Goal: Transaction & Acquisition: Purchase product/service

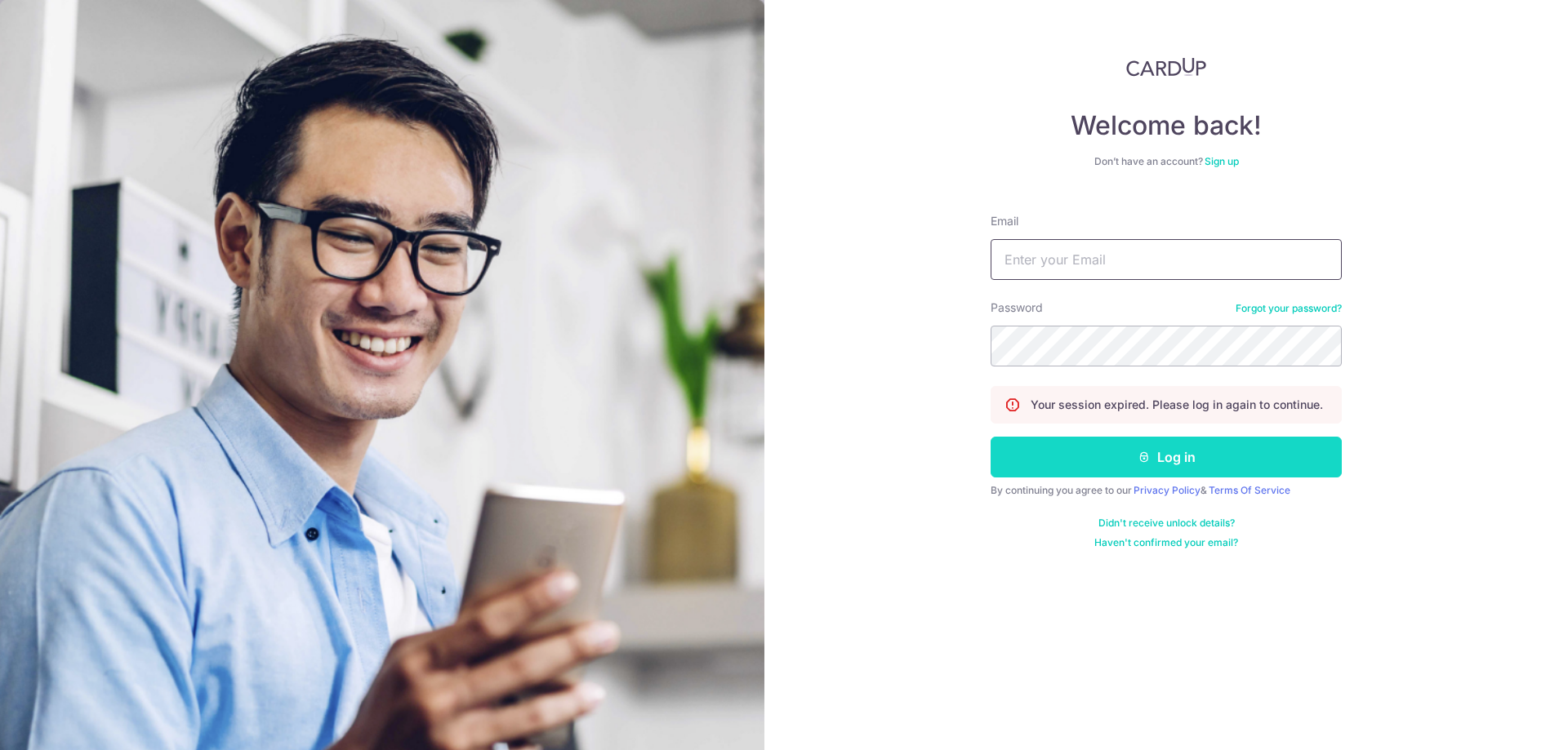
type input "[EMAIL_ADDRESS][PERSON_NAME][DOMAIN_NAME]"
click at [1112, 454] on button "Log in" at bounding box center [1165, 456] width 351 height 40
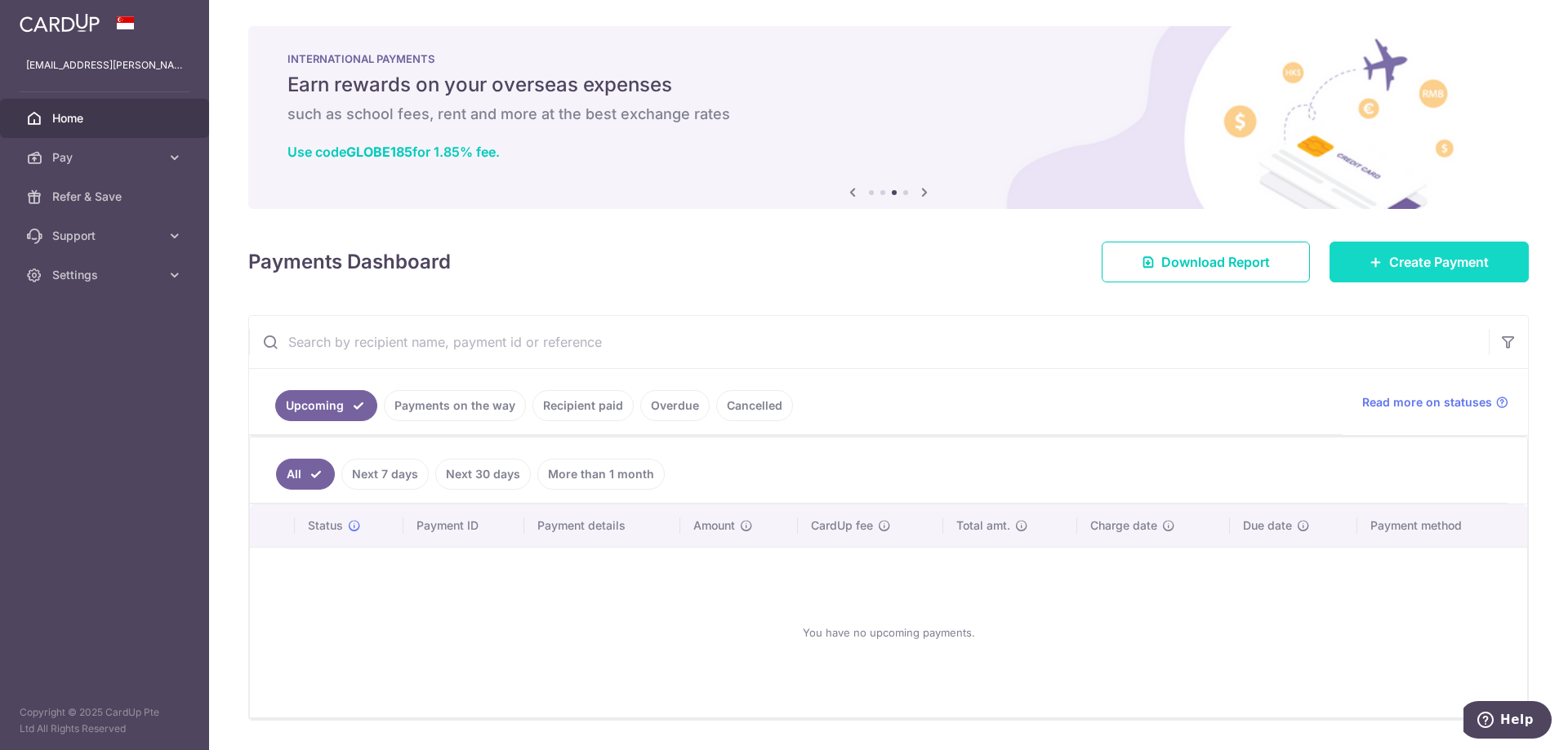
click at [1390, 268] on span "Create Payment" at bounding box center [1439, 262] width 100 height 20
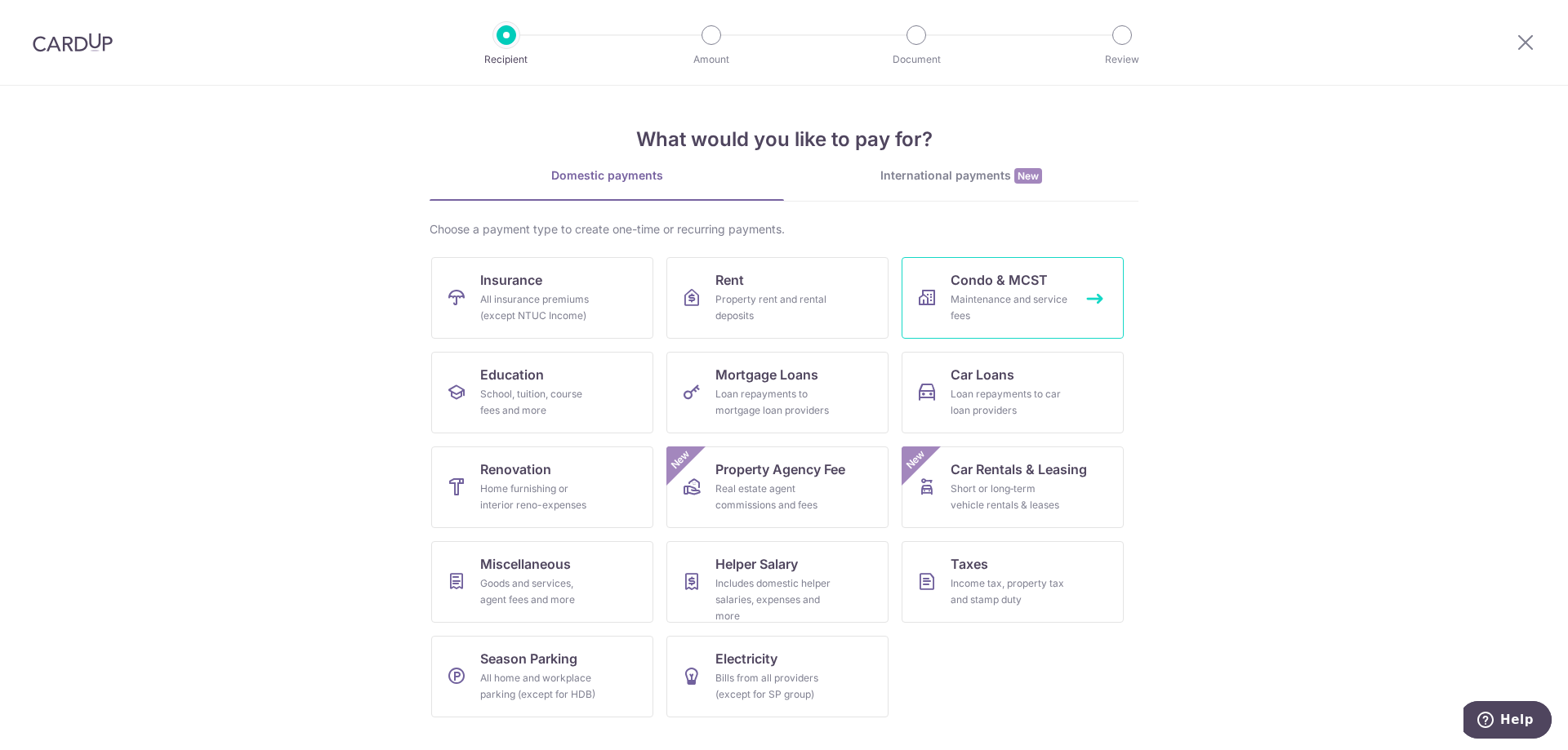
click at [1008, 301] on div "Maintenance and service fees" at bounding box center [1009, 308] width 118 height 33
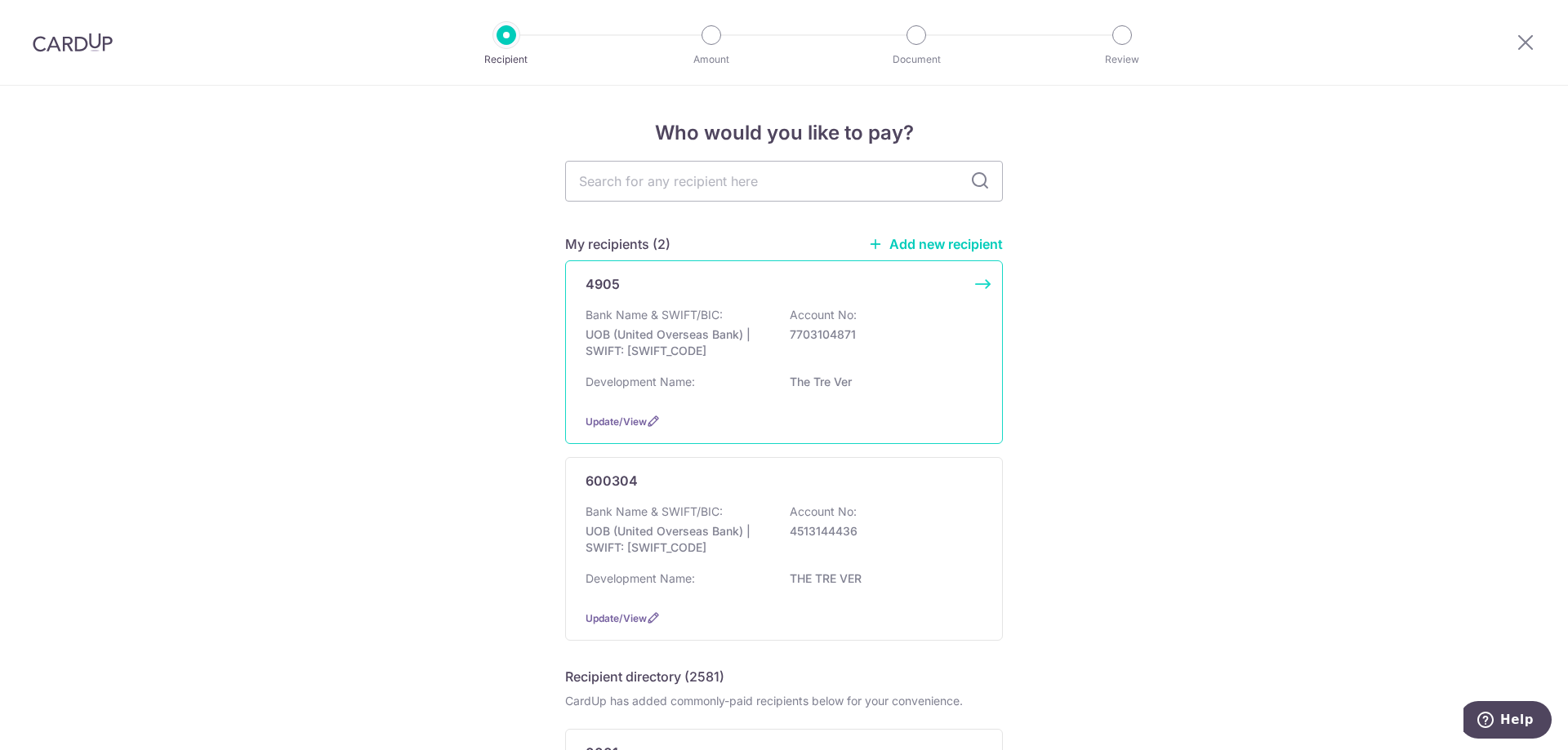
click at [807, 370] on div "Bank Name & SWIFT/BIC: UOB (United Overseas Bank) | SWIFT: UOVBSGSGXXX Account …" at bounding box center [784, 353] width 397 height 93
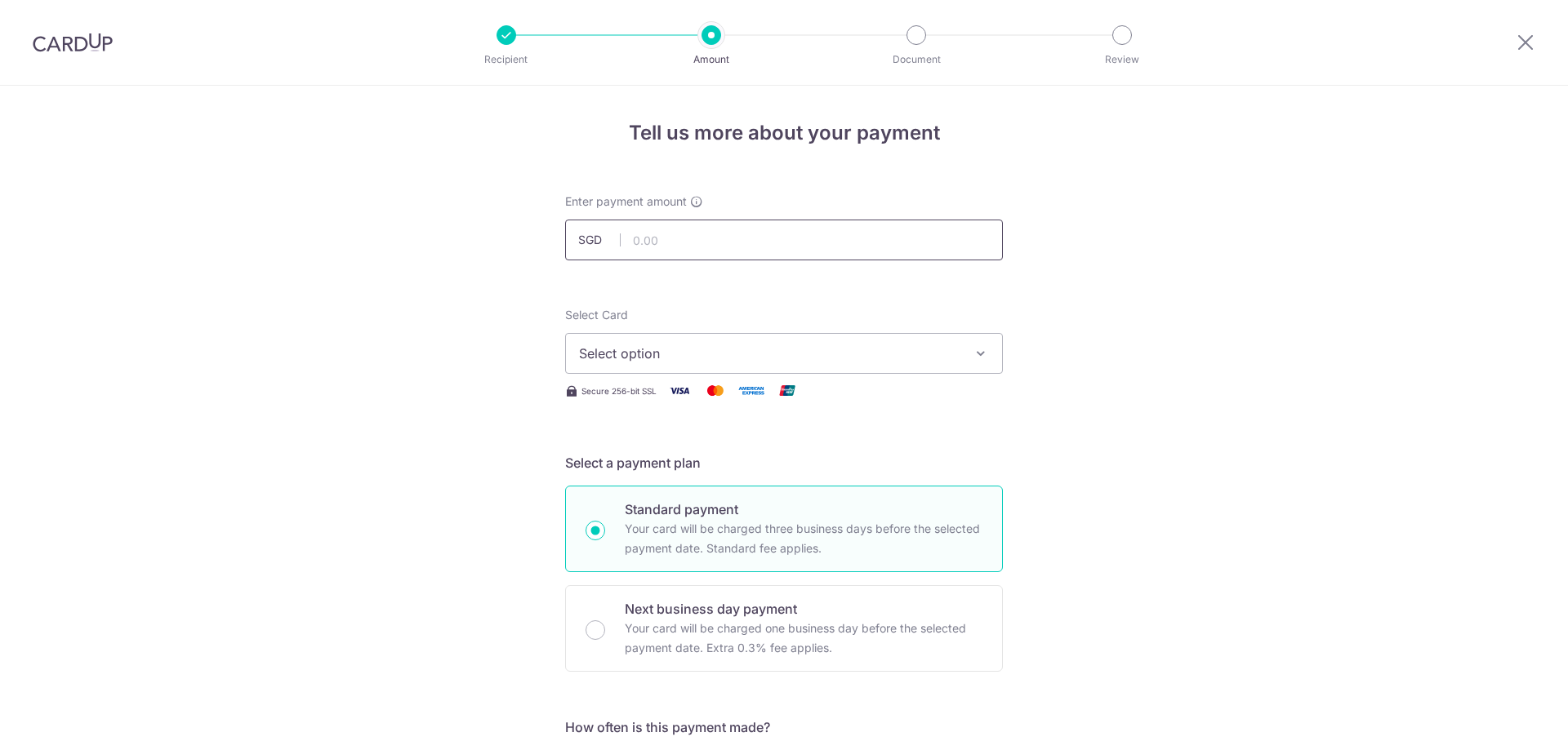
click at [740, 247] on input "text" at bounding box center [783, 239] width 438 height 40
type input "483.00"
click at [631, 356] on span "Select option" at bounding box center [769, 353] width 380 height 20
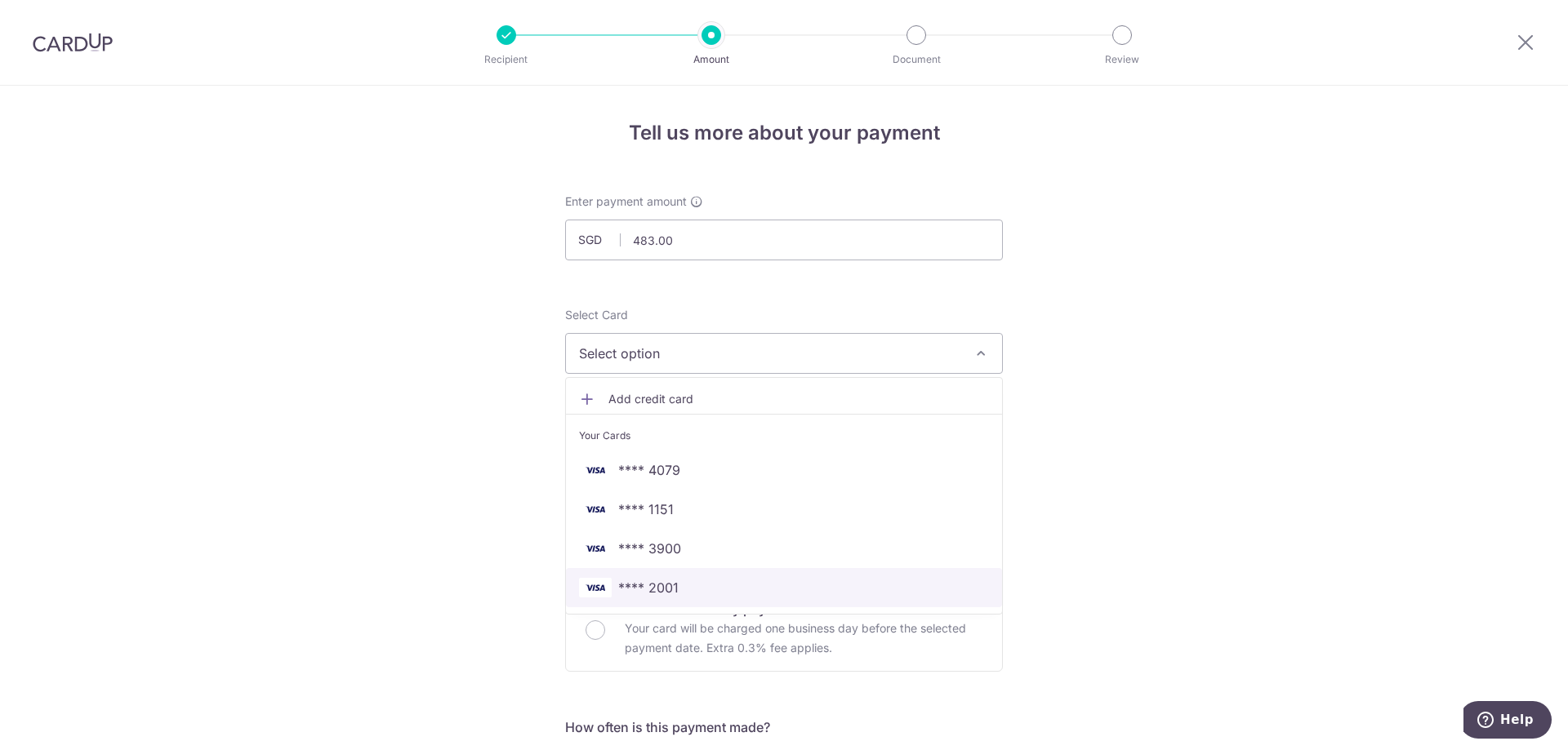
click at [664, 584] on span "**** 2001" at bounding box center [648, 587] width 60 height 20
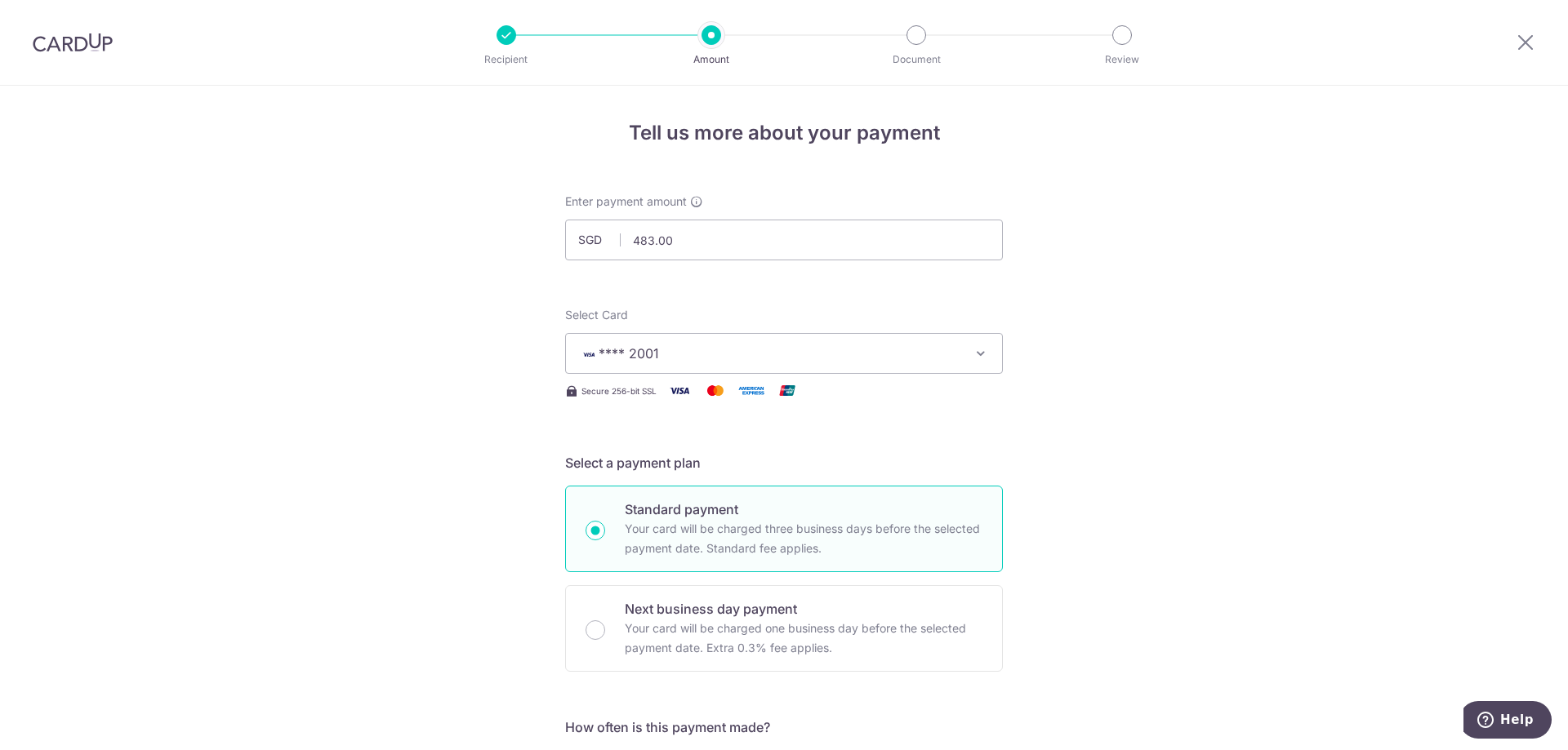
scroll to position [164, 0]
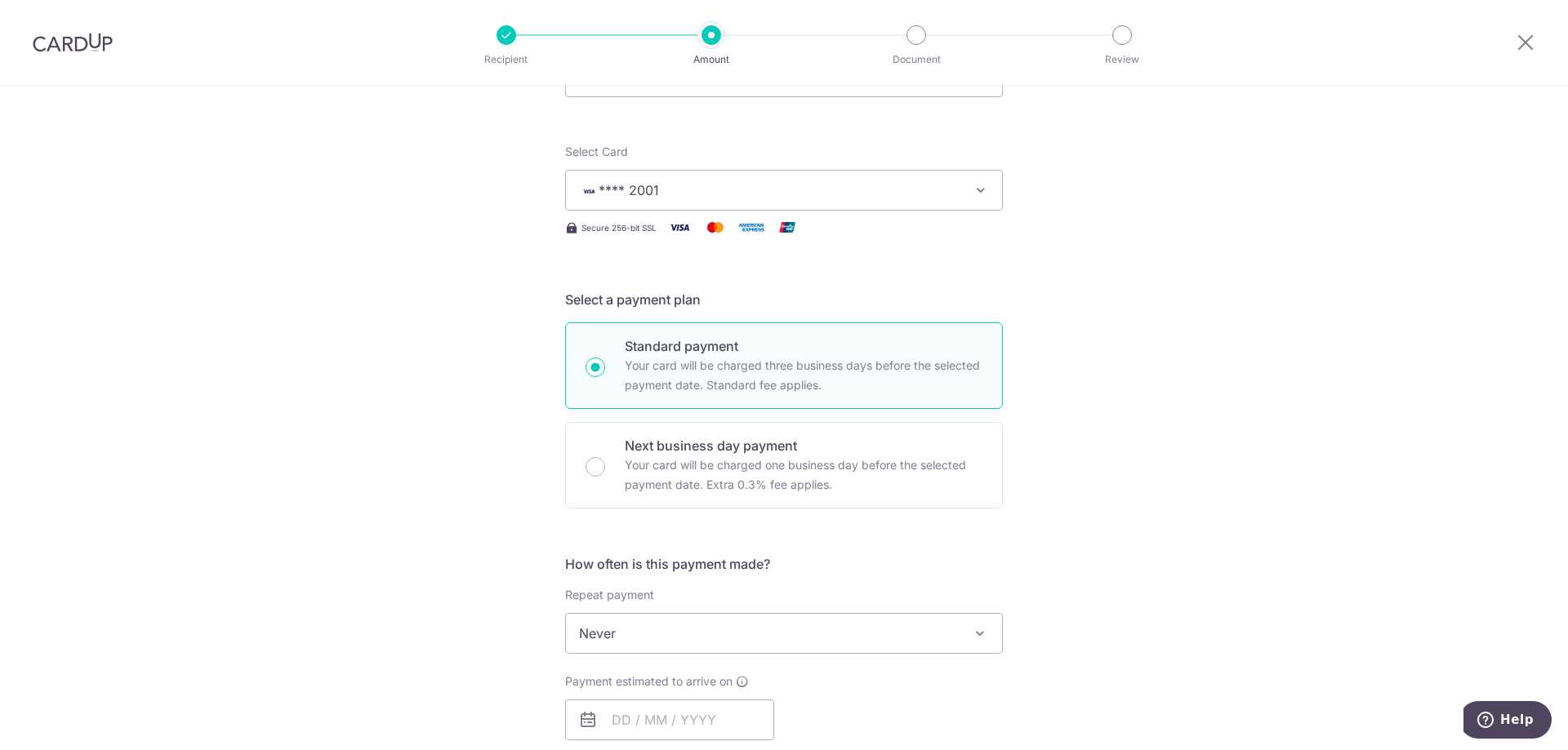
click at [698, 653] on span "Never" at bounding box center [783, 633] width 438 height 40
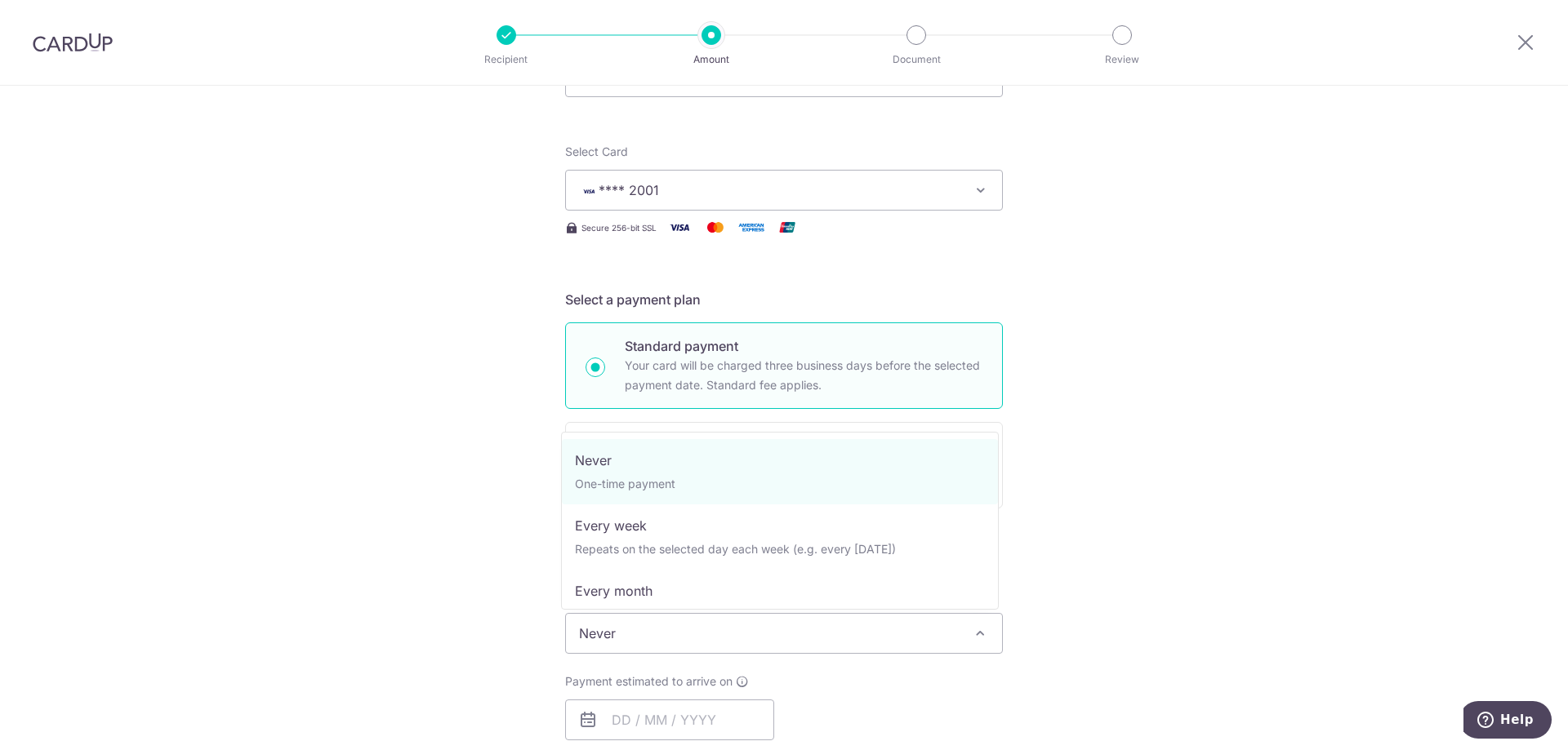
scroll to position [82, 0]
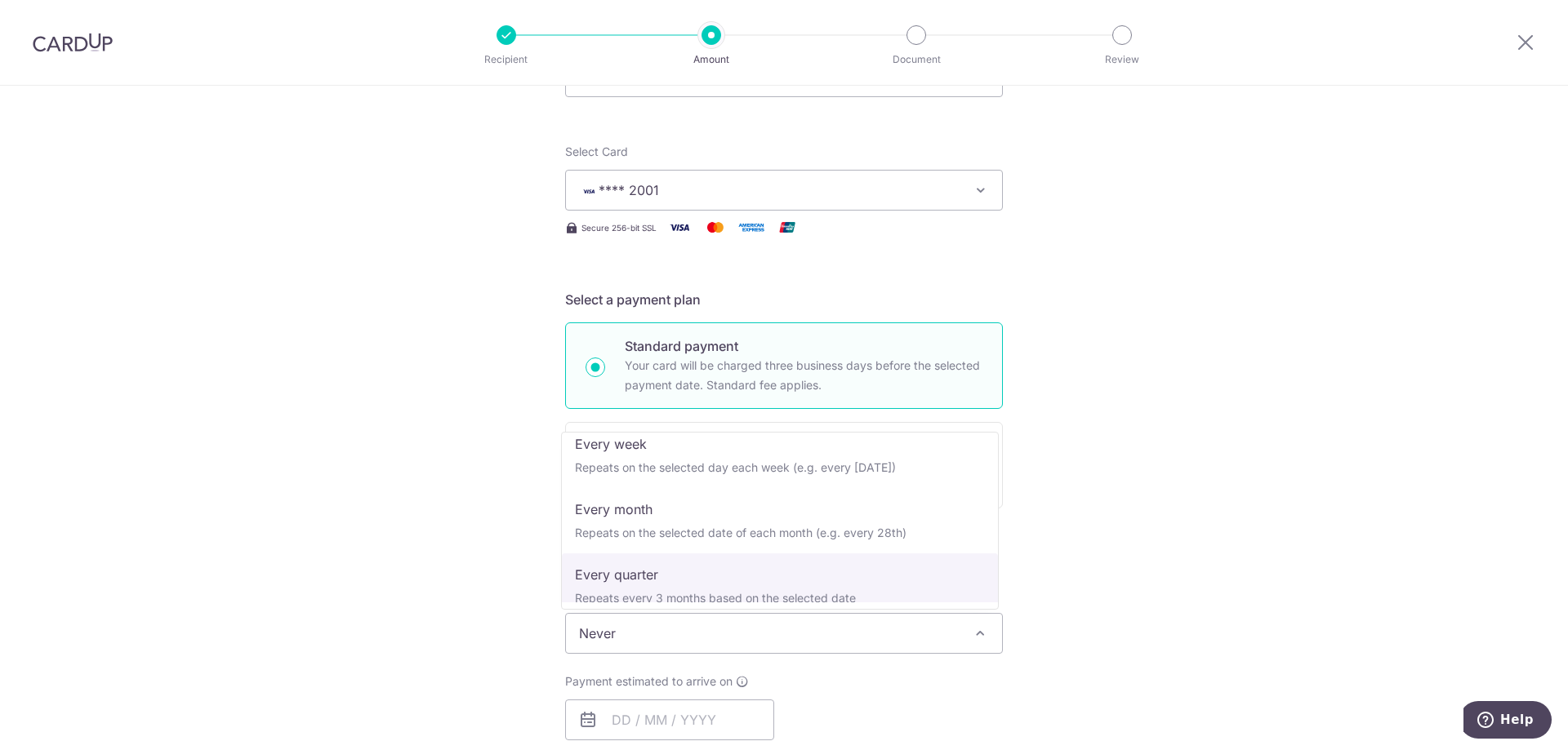
select select "4"
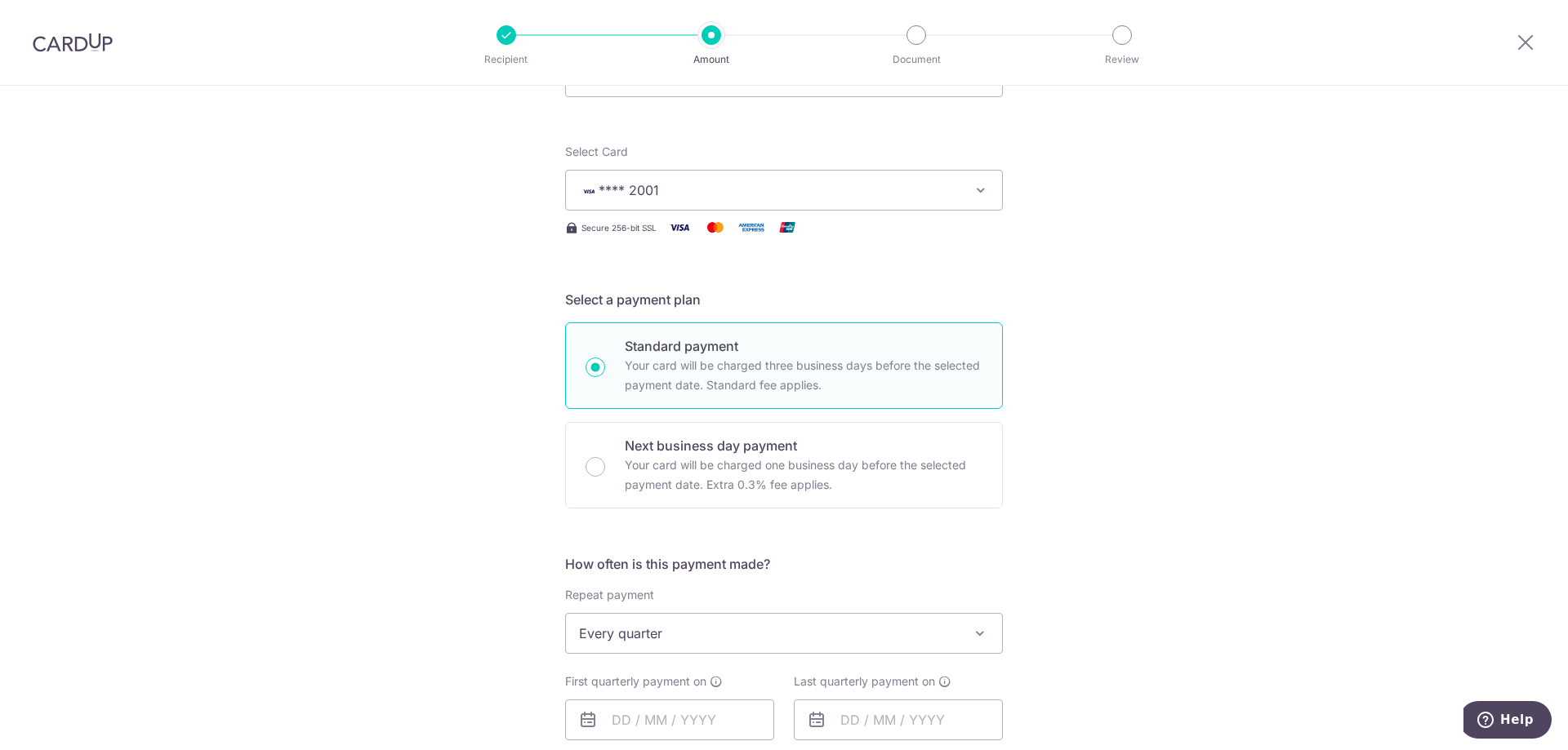
scroll to position [327, 0]
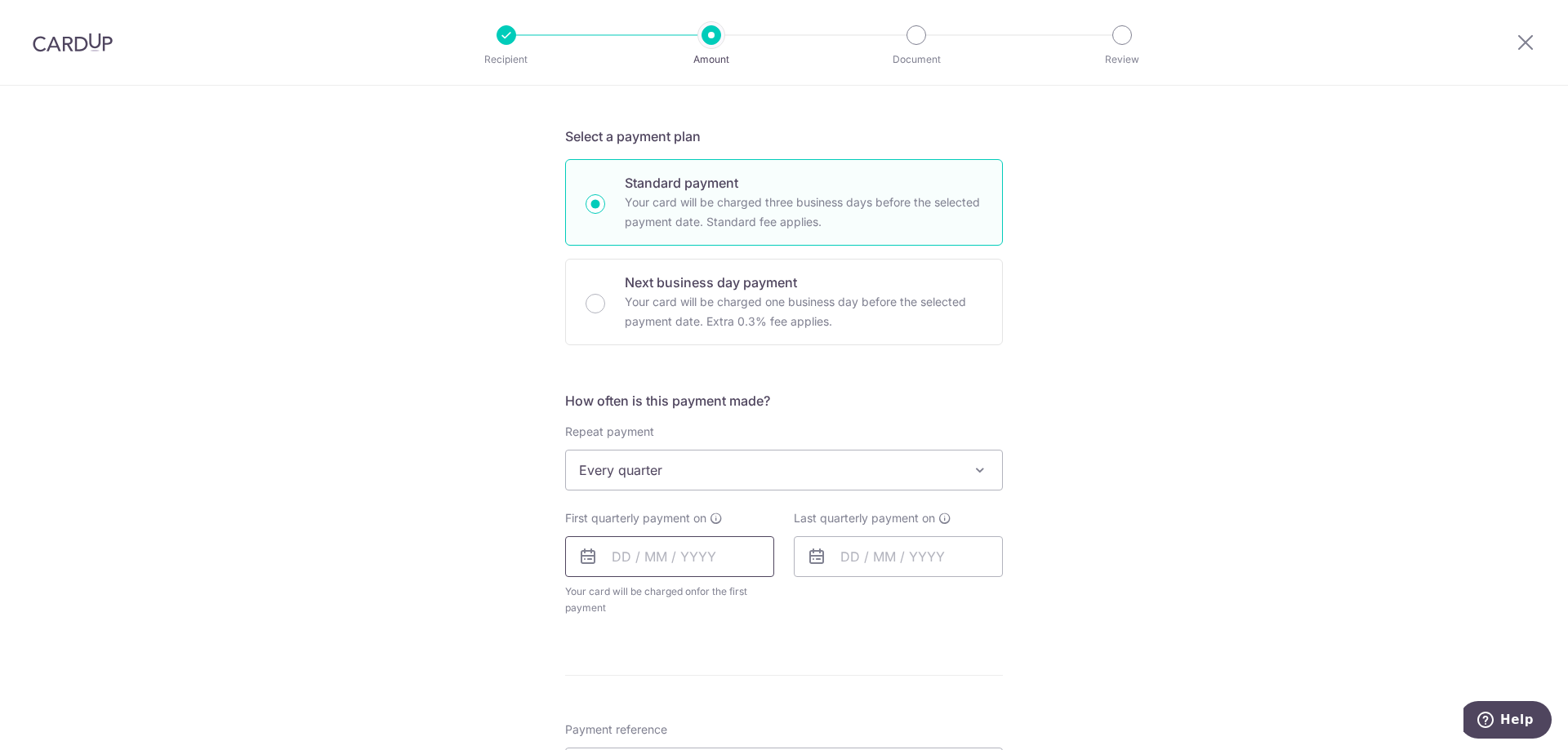
click at [631, 563] on input "text" at bounding box center [669, 556] width 209 height 40
click at [728, 736] on link "18" at bounding box center [729, 738] width 26 height 26
type input "[DATE]"
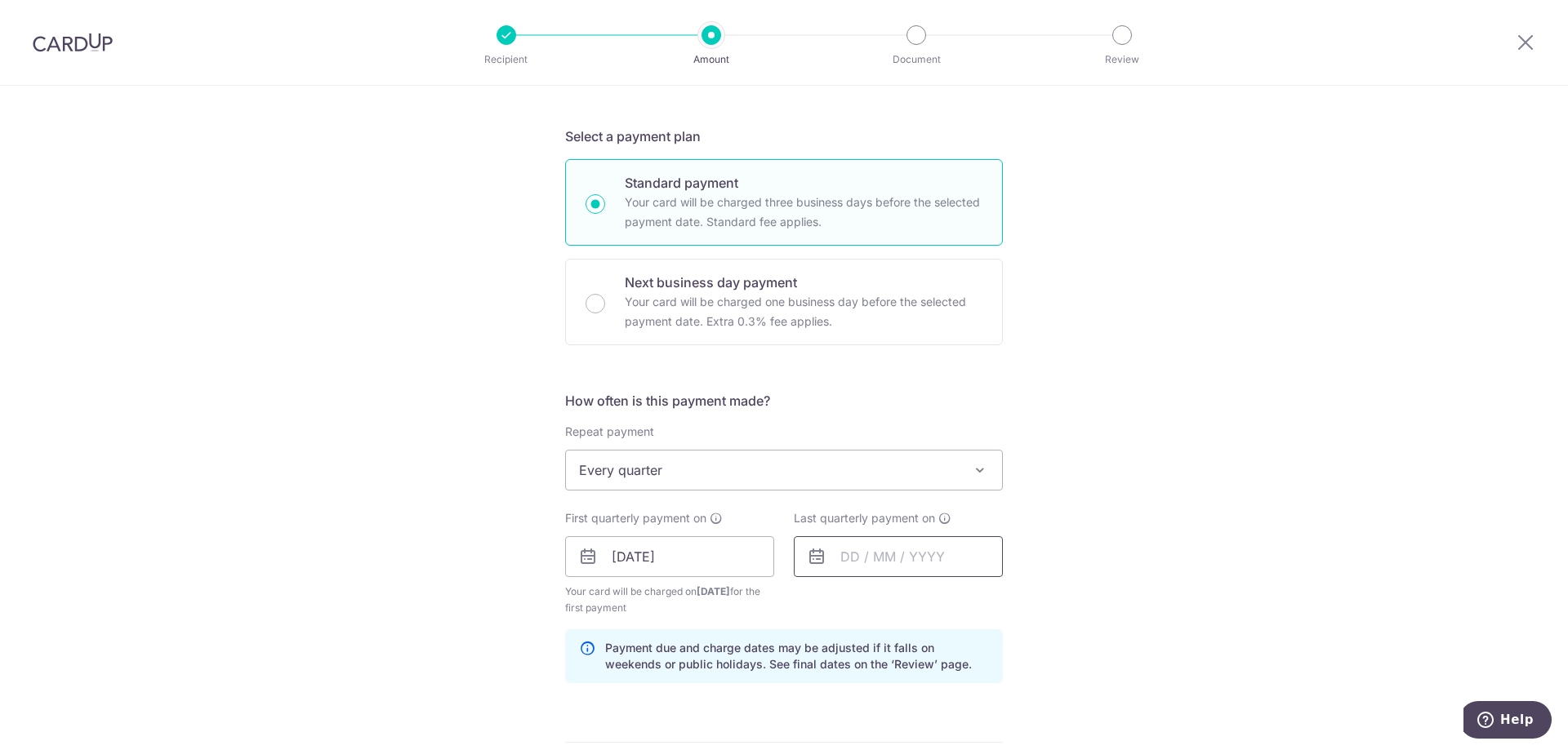
click at [896, 551] on input "text" at bounding box center [898, 556] width 209 height 40
click at [1016, 603] on link "Next" at bounding box center [1024, 600] width 20 height 20
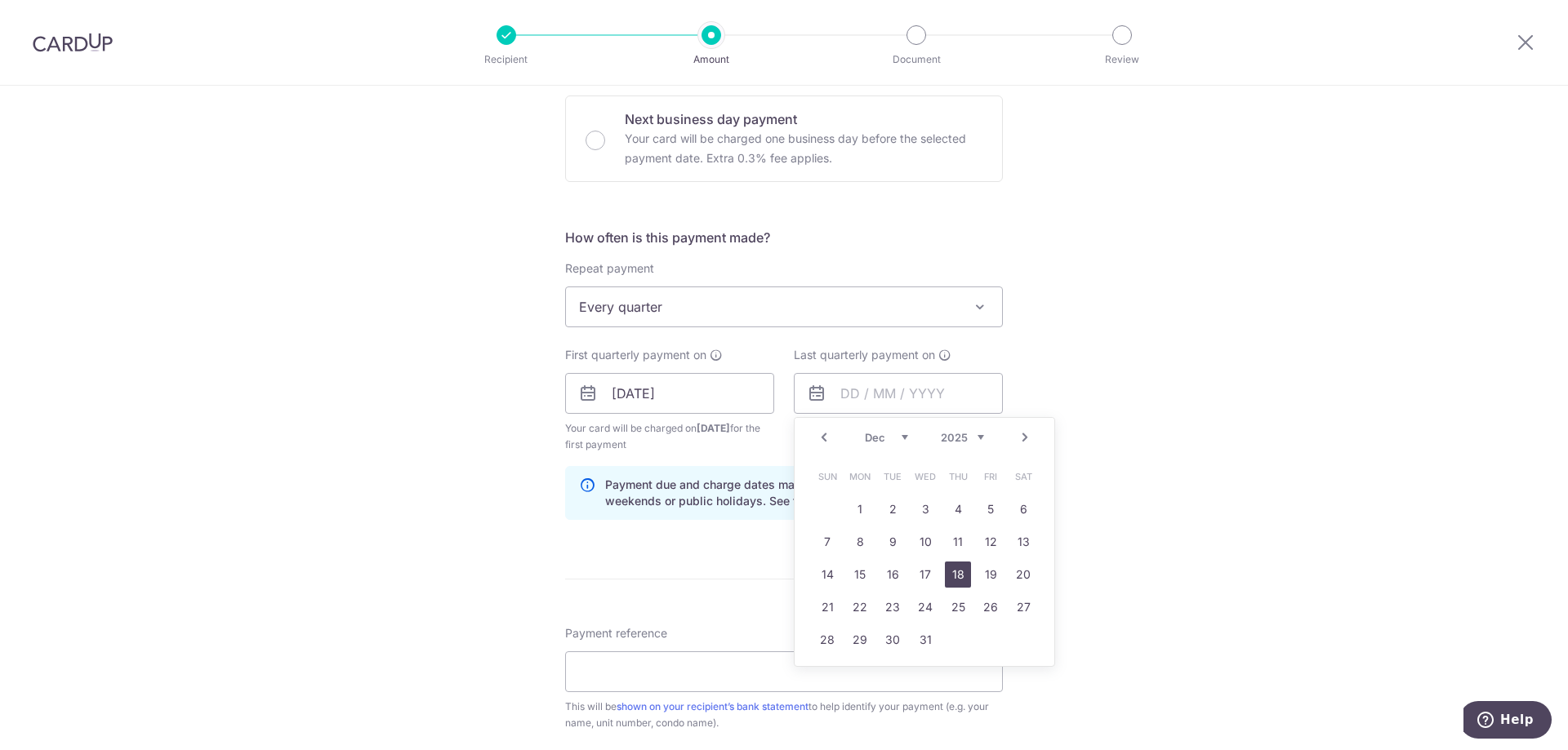
click at [946, 576] on link "18" at bounding box center [958, 575] width 26 height 26
type input "[DATE]"
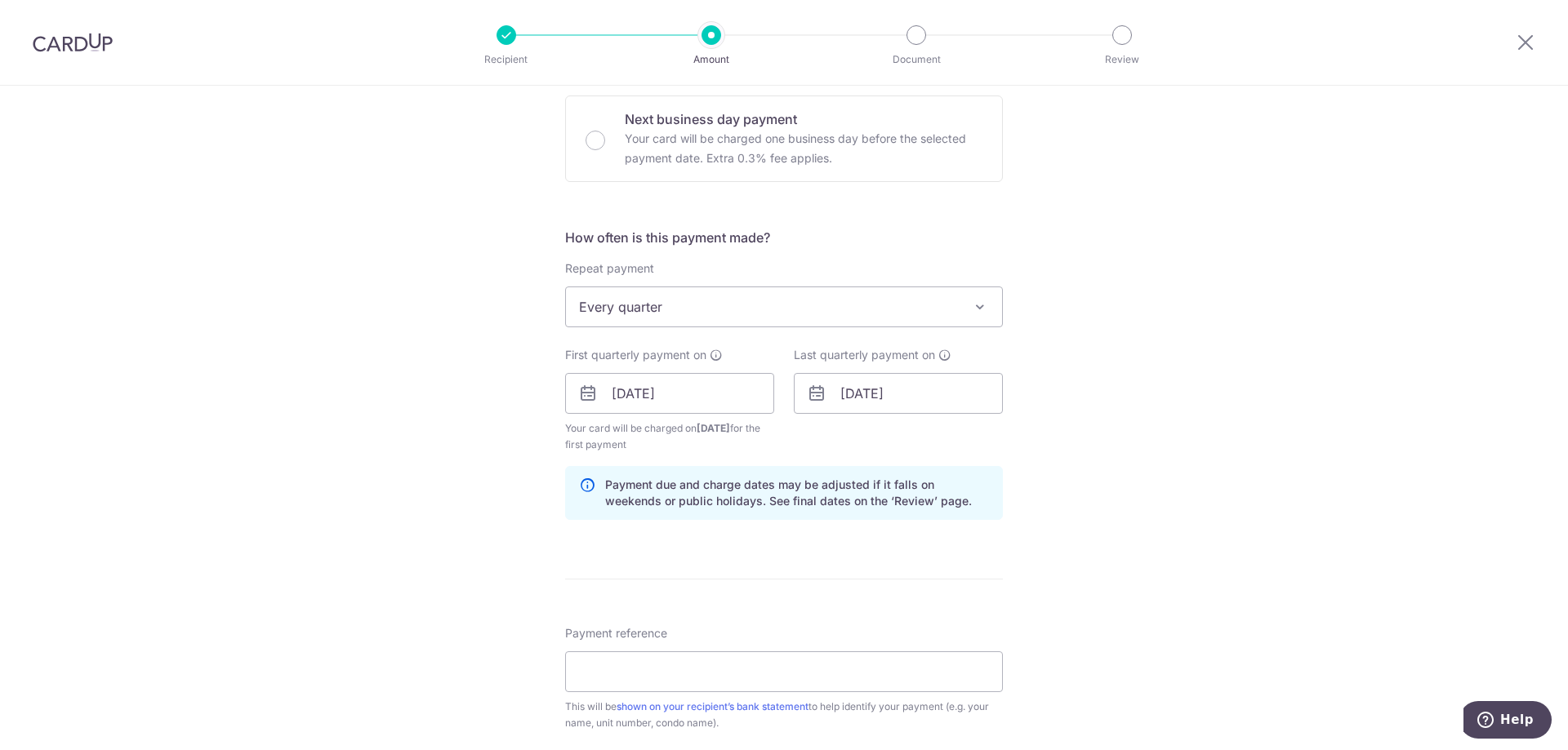
scroll to position [571, 0]
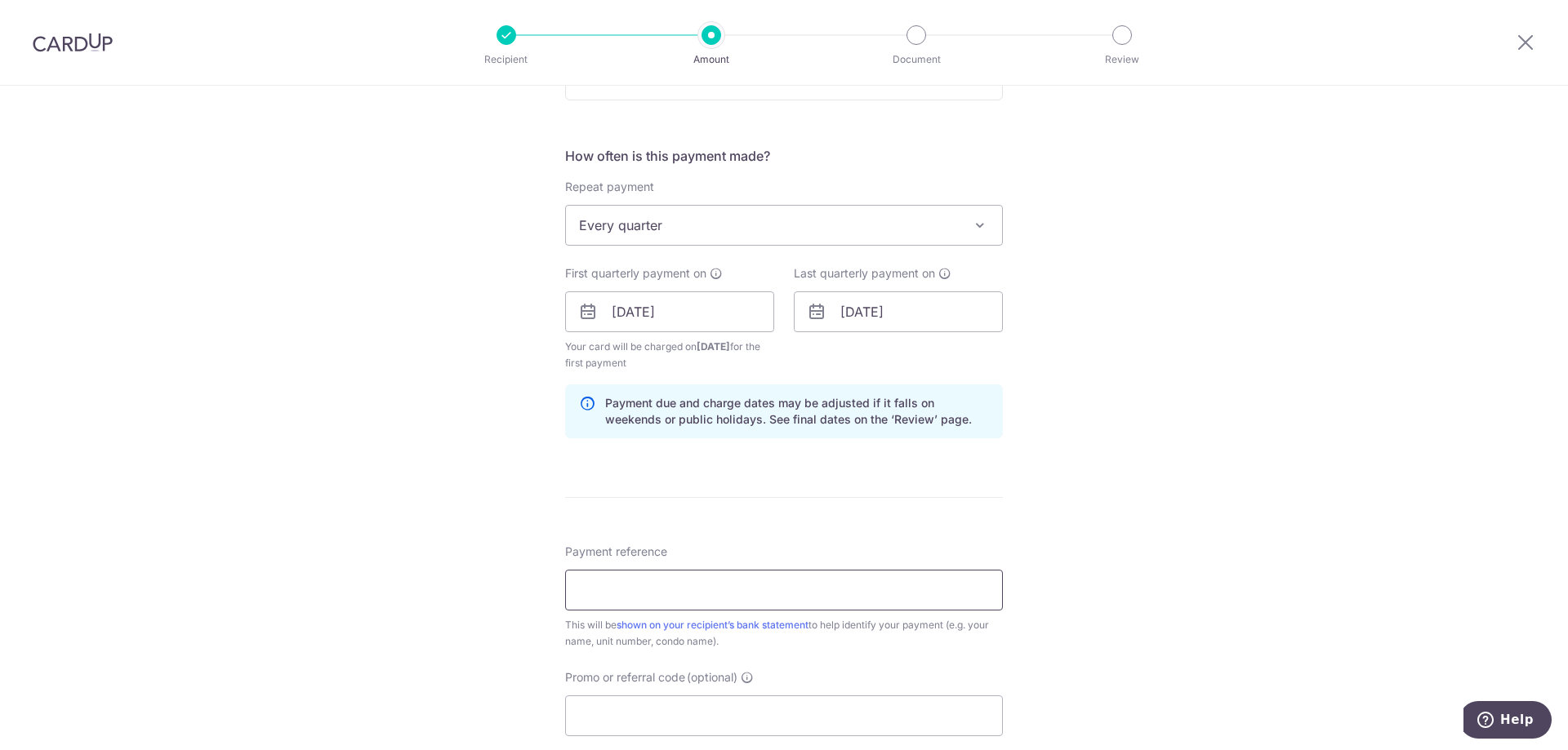
click at [666, 593] on input "Payment reference" at bounding box center [783, 590] width 438 height 40
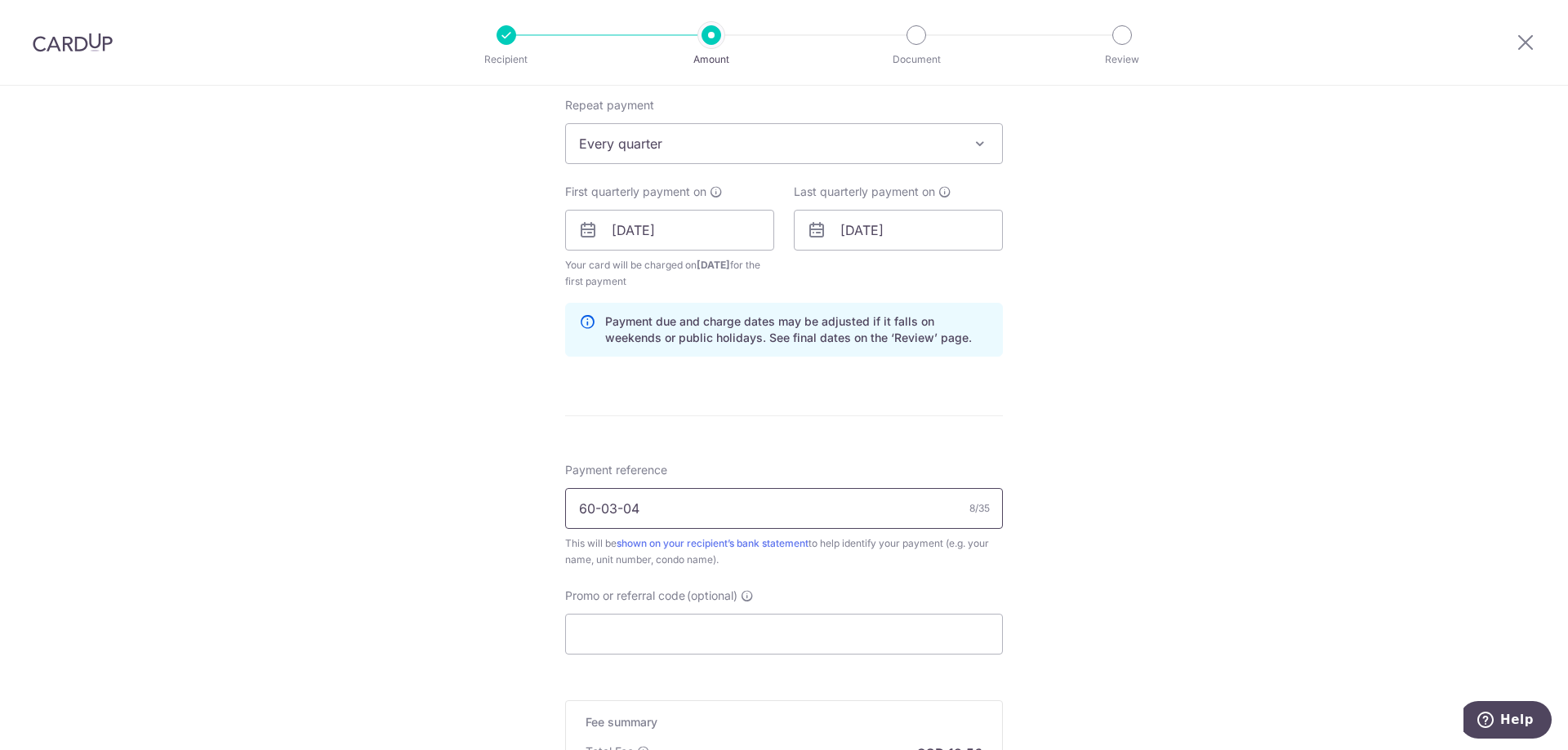
scroll to position [735, 0]
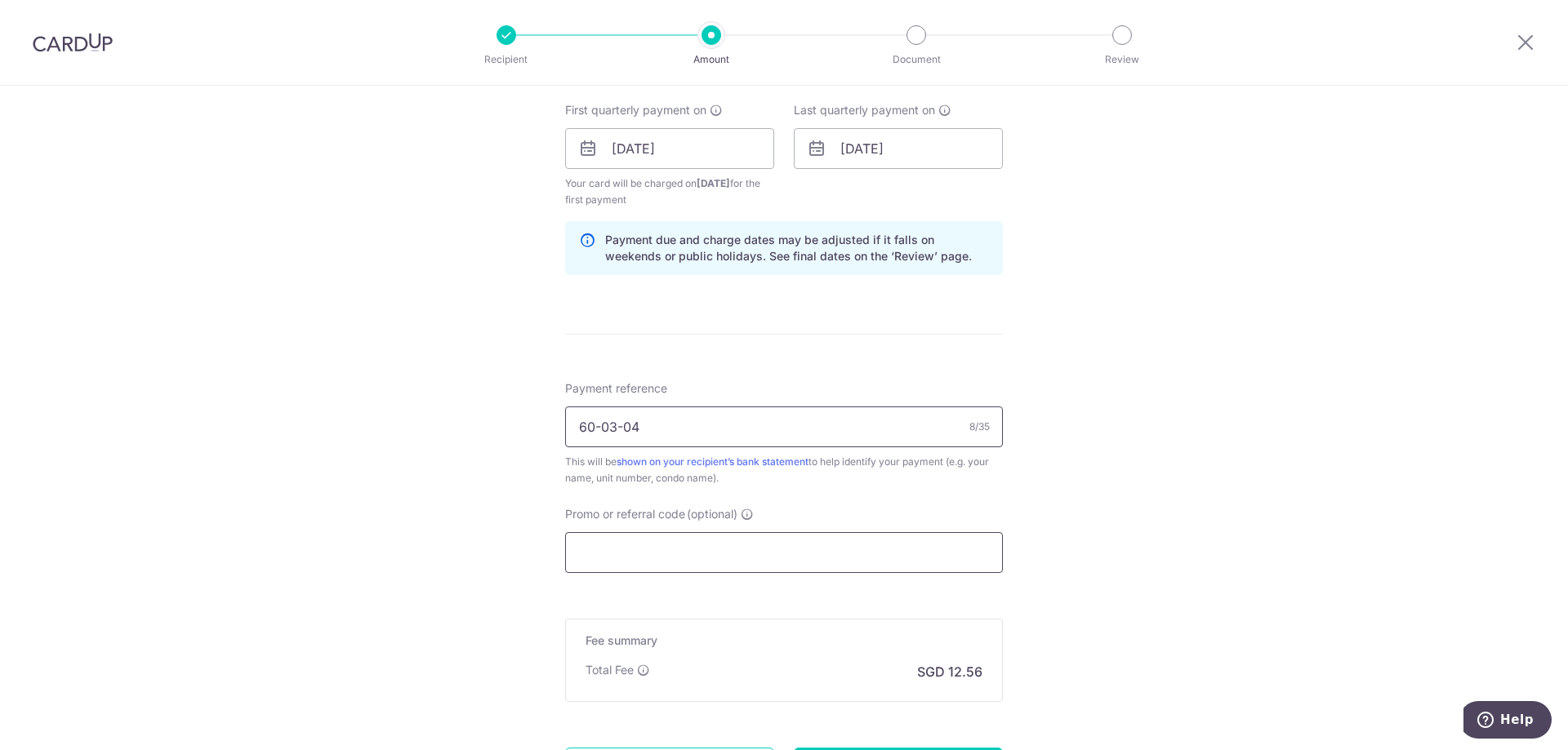
type input "60-03-04"
click at [664, 551] on input "Promo or referral code (optional)" at bounding box center [783, 552] width 438 height 40
click at [652, 546] on input "Promo or referral code (optional)" at bounding box center [783, 552] width 438 height 40
paste input "REC185"
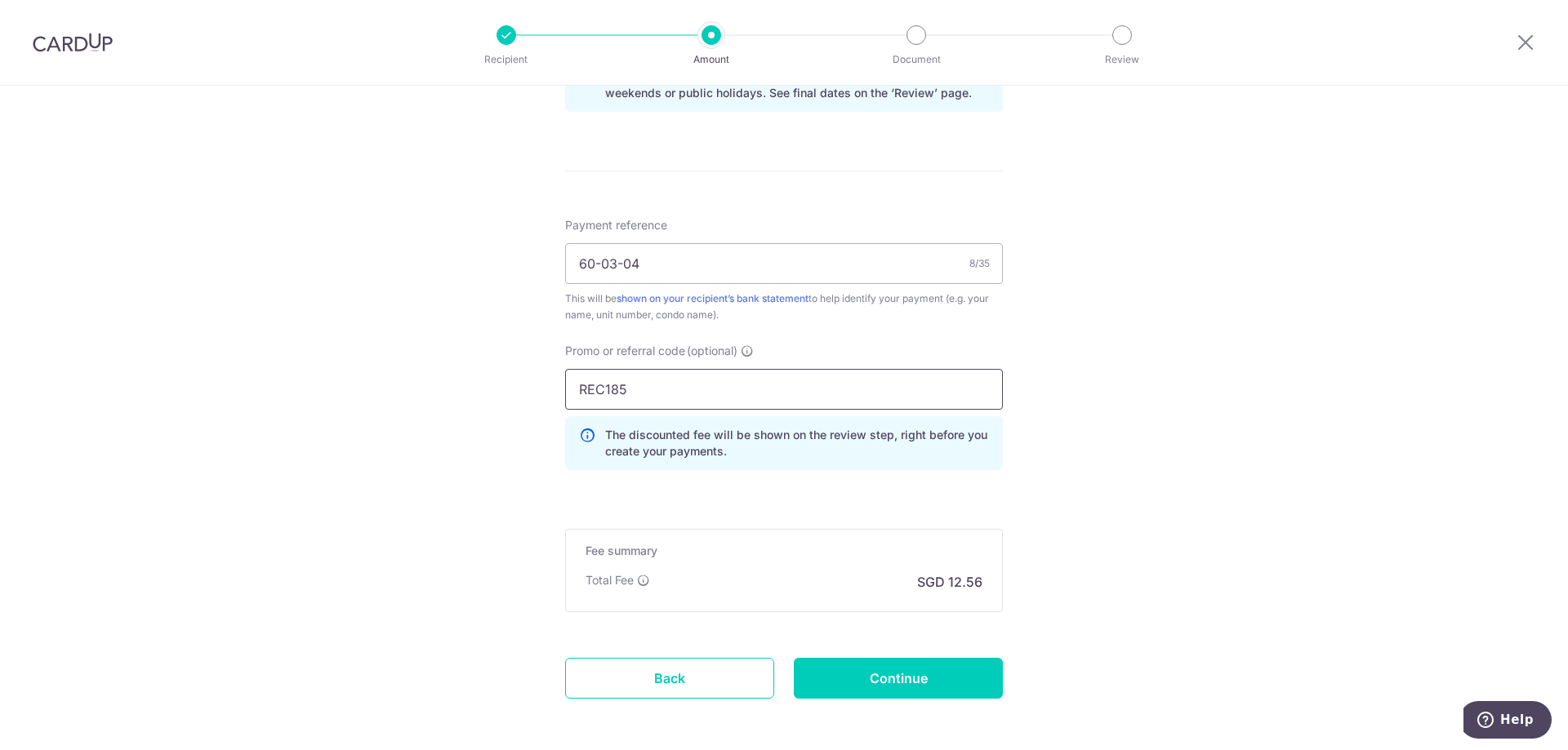
scroll to position [969, 0]
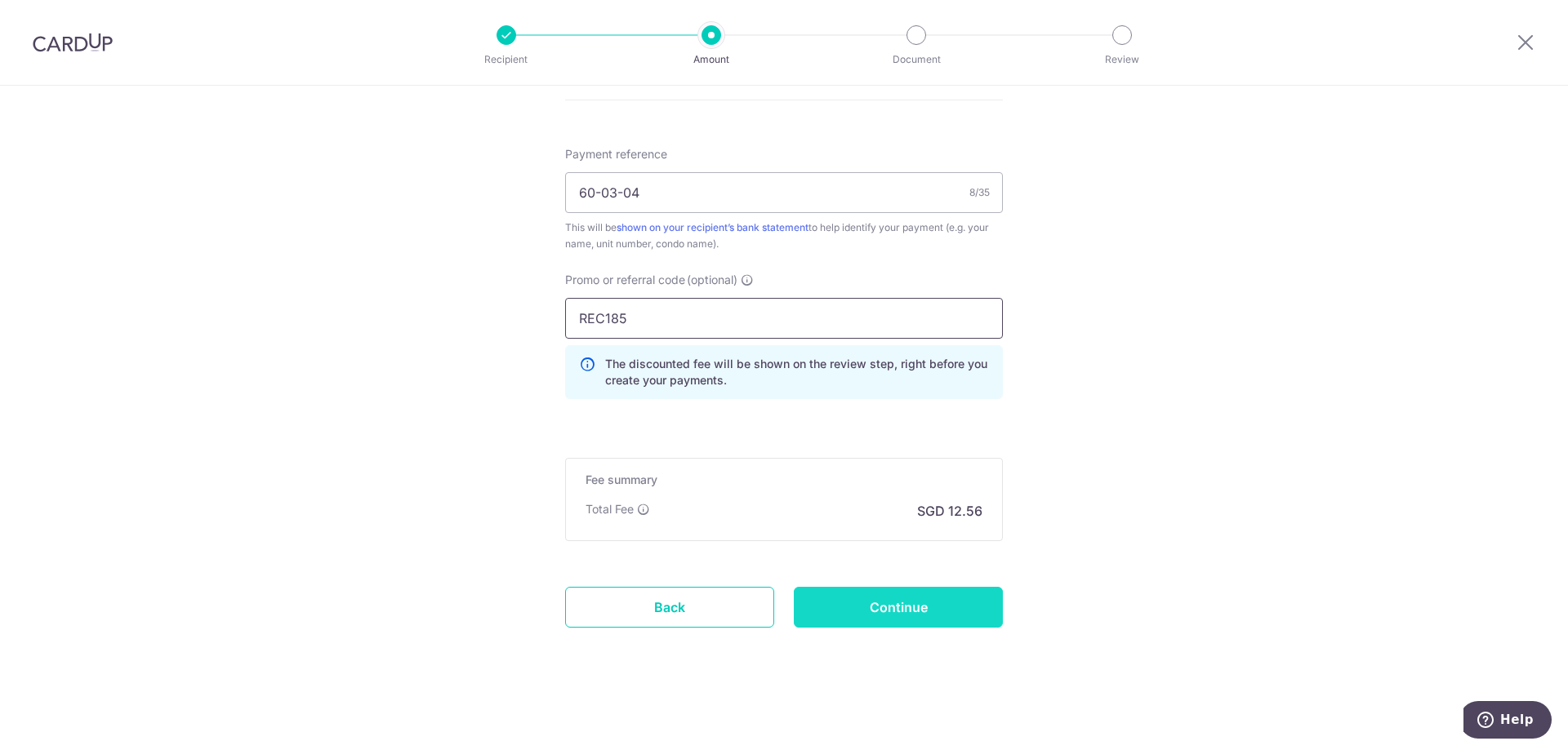
type input "REC185"
click at [898, 603] on input "Continue" at bounding box center [898, 607] width 209 height 40
type input "Create Schedule"
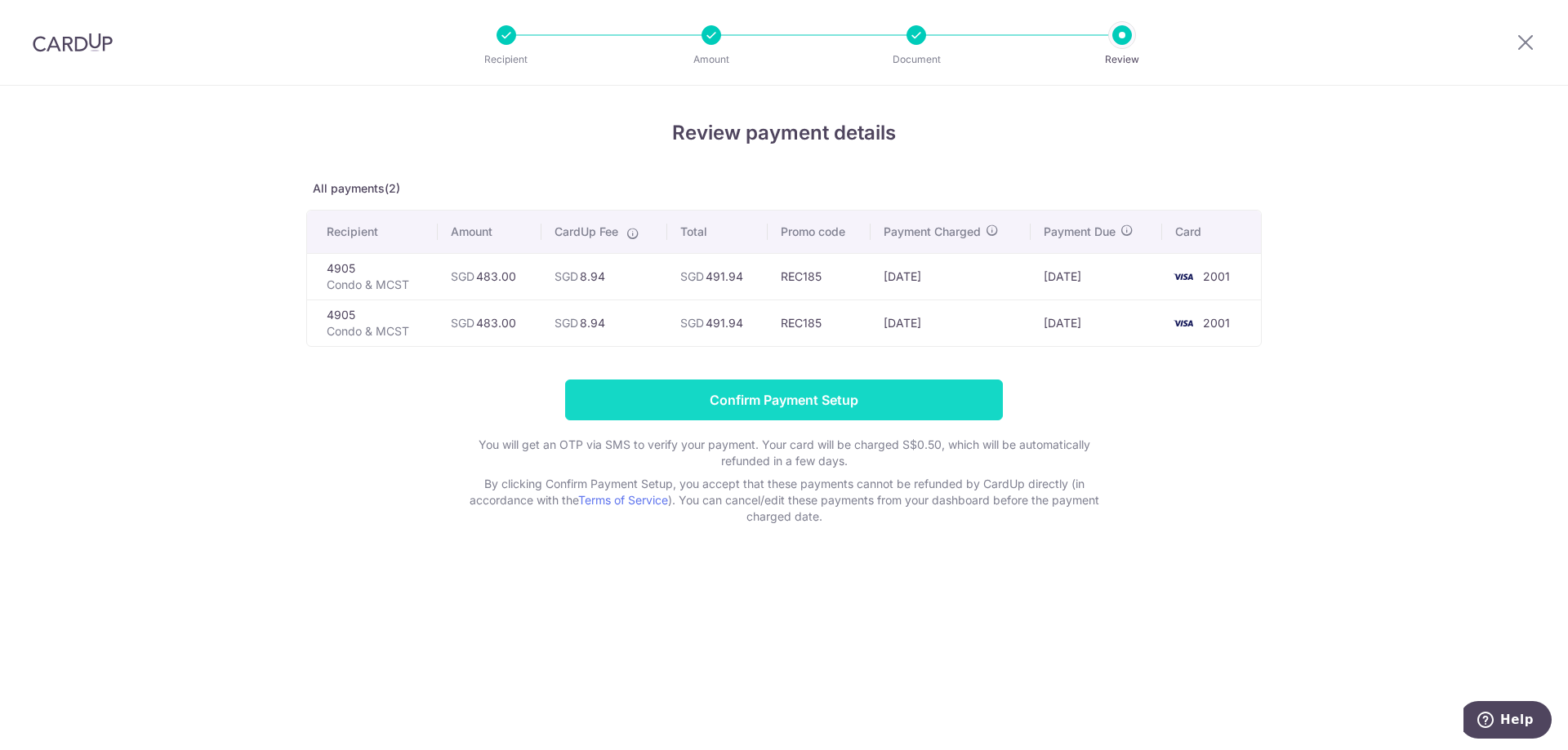
click at [847, 400] on input "Confirm Payment Setup" at bounding box center [783, 399] width 438 height 40
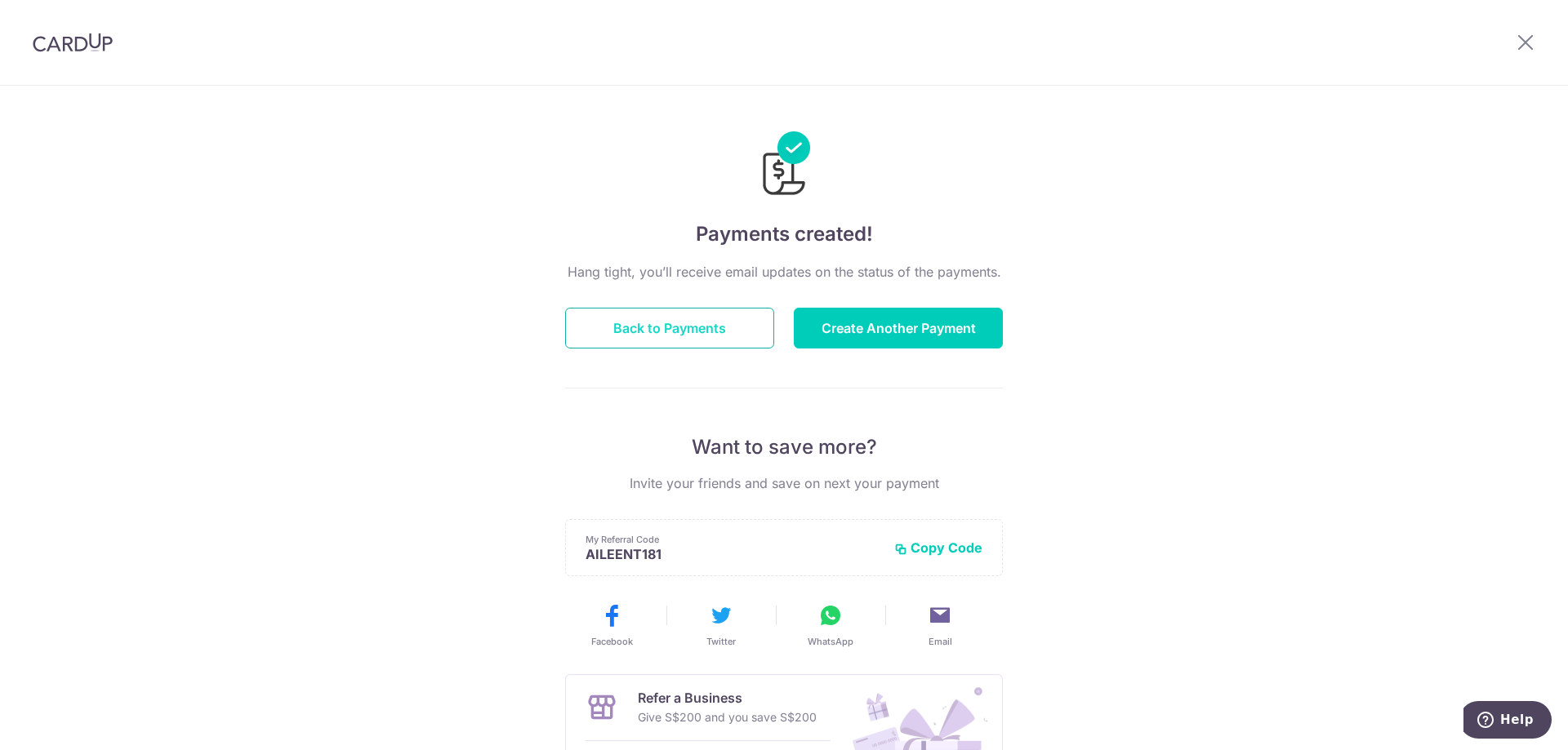
click at [692, 338] on button "Back to Payments" at bounding box center [669, 327] width 209 height 40
